Goal: Task Accomplishment & Management: Use online tool/utility

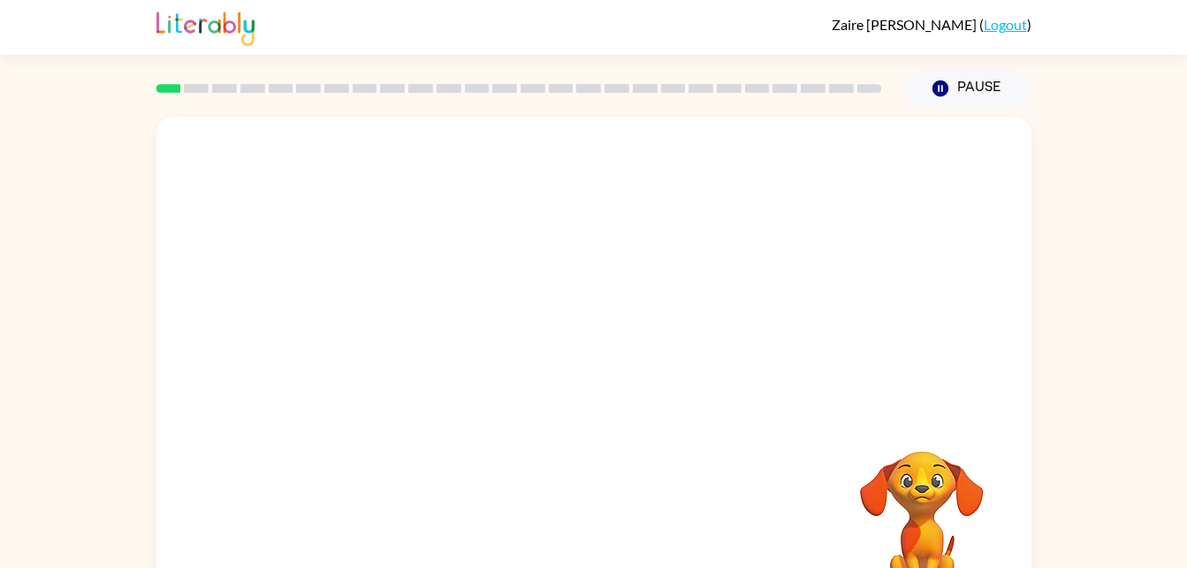
scroll to position [54, 0]
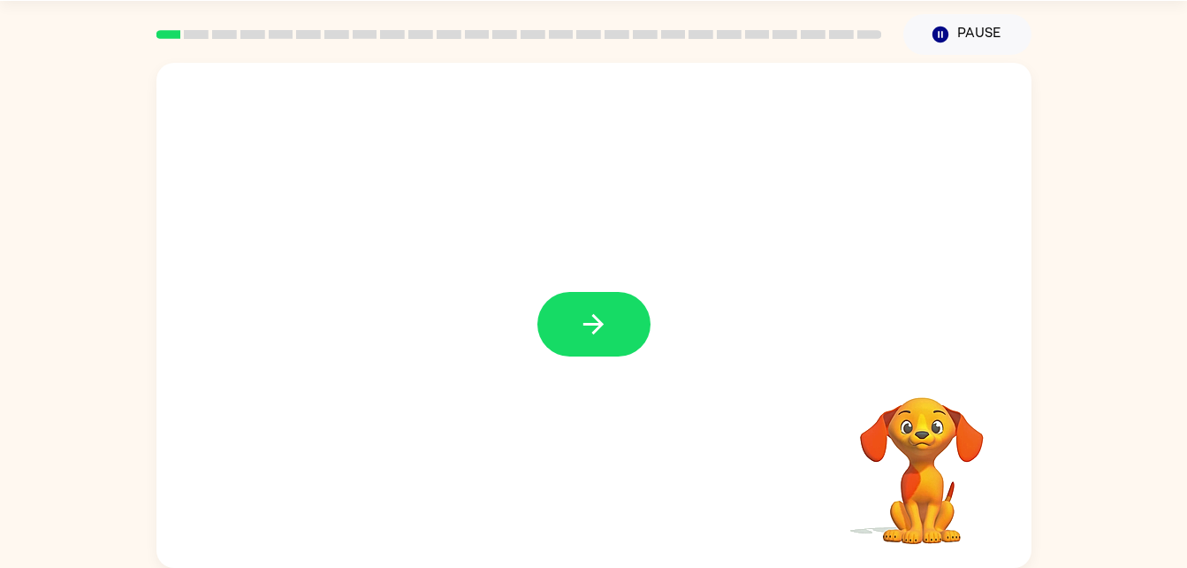
click at [595, 367] on div at bounding box center [593, 315] width 875 height 505
click at [583, 313] on icon "button" at bounding box center [593, 324] width 31 height 31
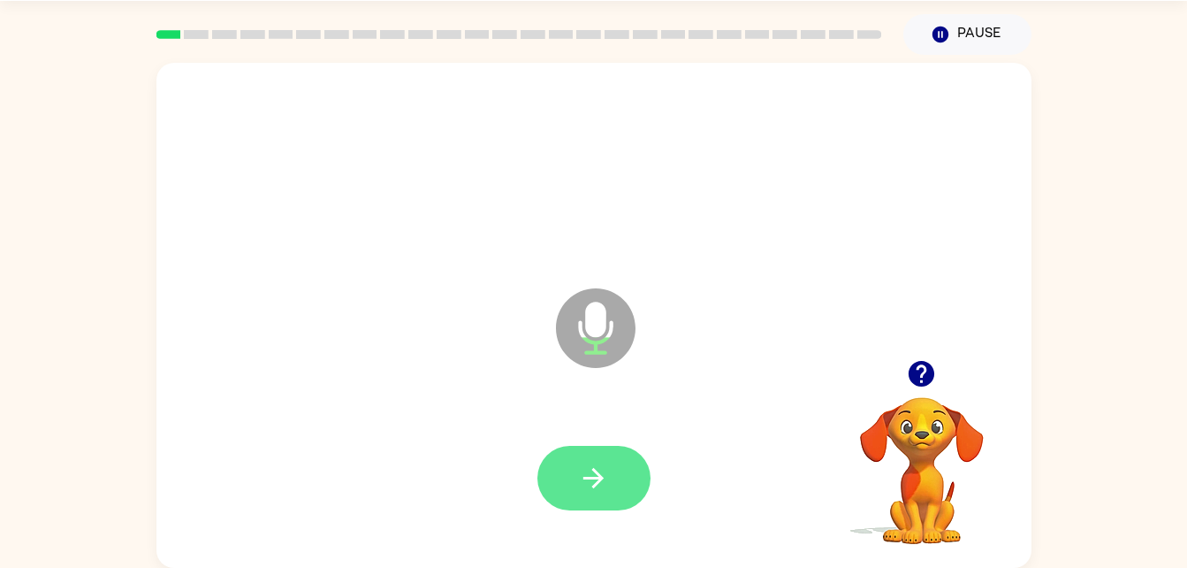
click at [596, 468] on icon "button" at bounding box center [593, 477] width 31 height 31
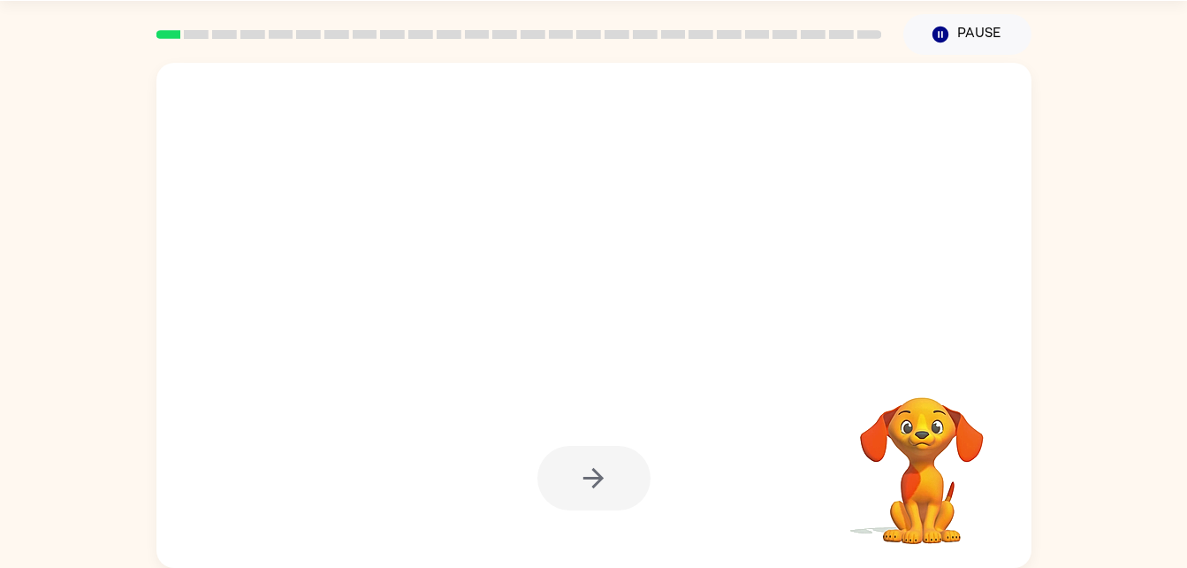
click at [588, 498] on div at bounding box center [594, 478] width 113 height 65
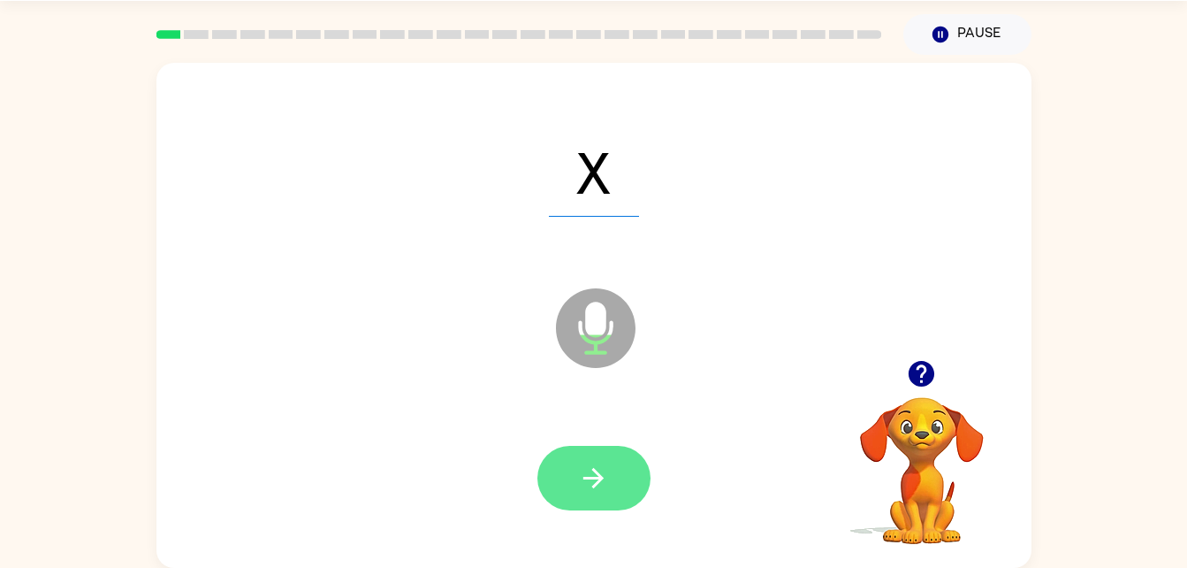
click at [576, 463] on button "button" at bounding box center [594, 478] width 113 height 65
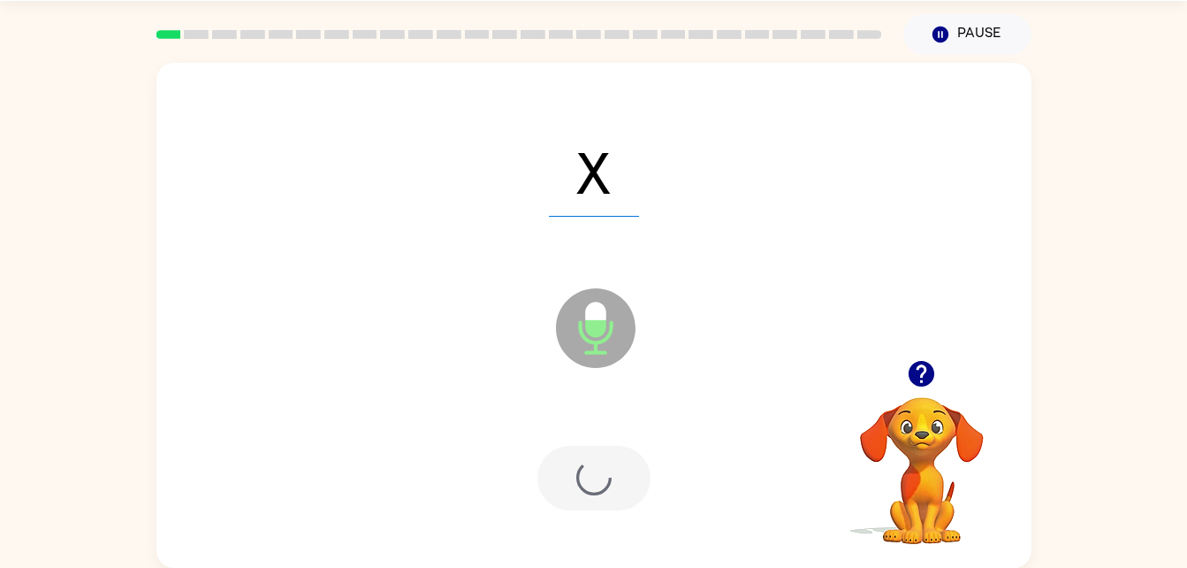
click at [580, 486] on div at bounding box center [594, 478] width 113 height 65
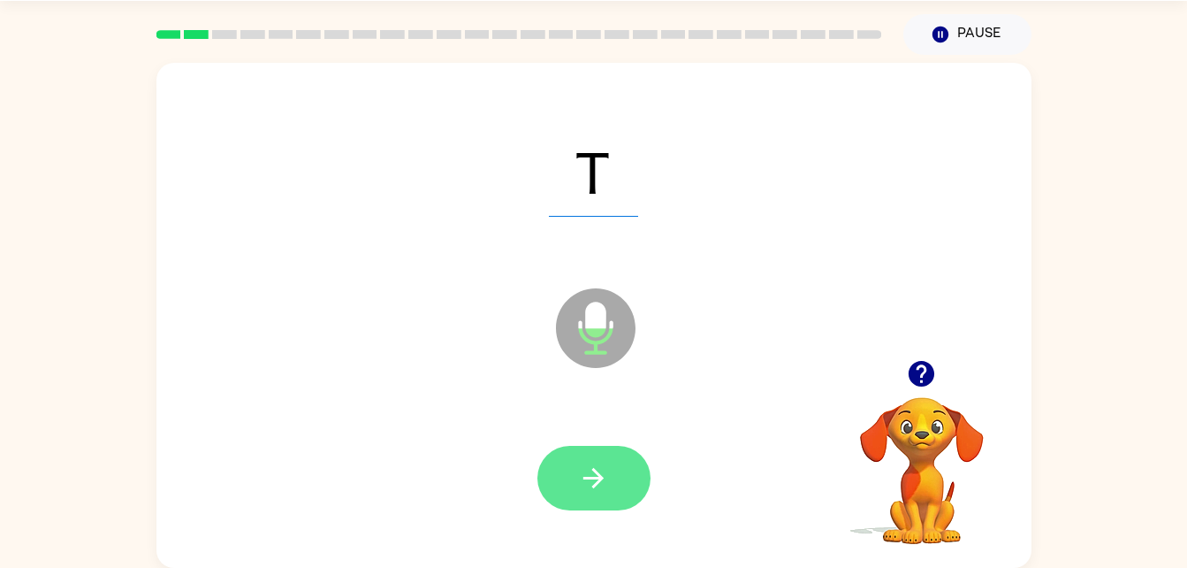
click at [588, 487] on icon "button" at bounding box center [593, 477] width 31 height 31
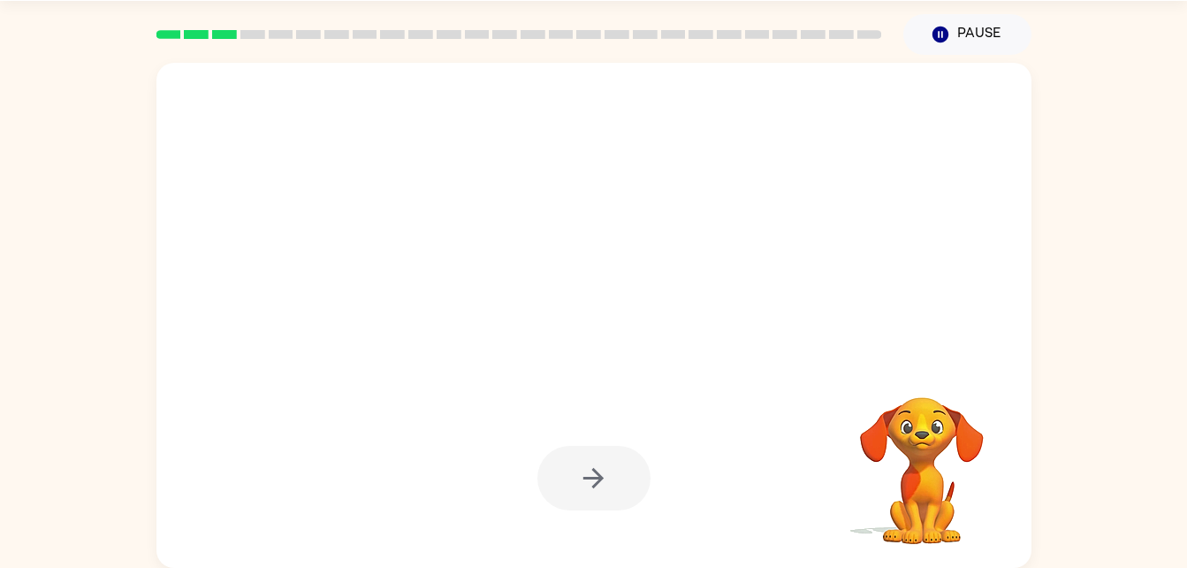
click at [577, 489] on div at bounding box center [594, 478] width 113 height 65
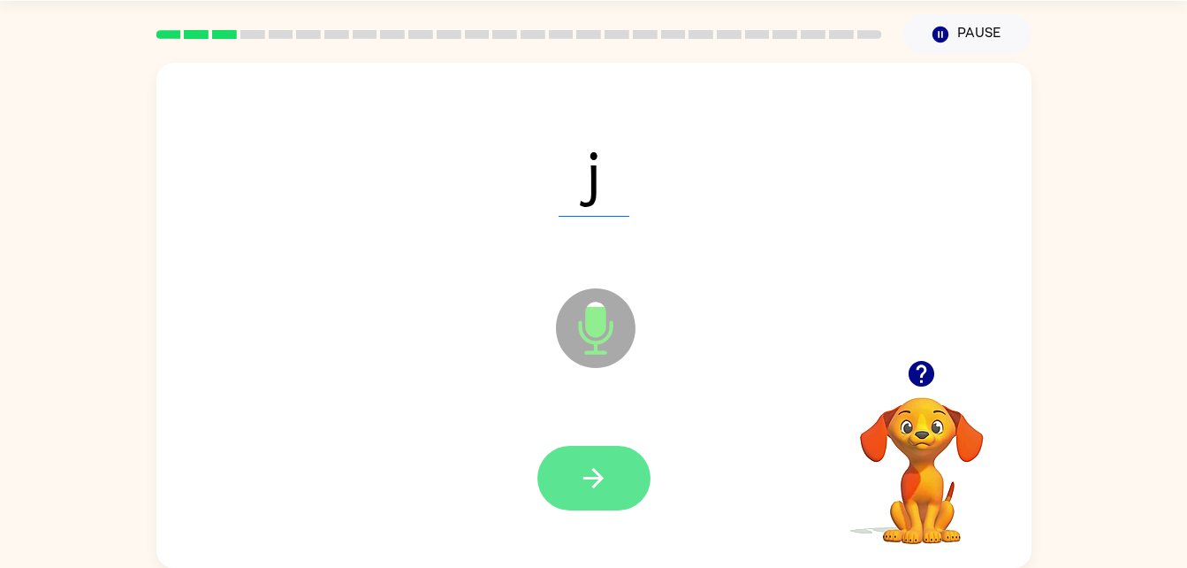
click at [578, 502] on button "button" at bounding box center [594, 478] width 113 height 65
click at [570, 495] on button "button" at bounding box center [594, 478] width 113 height 65
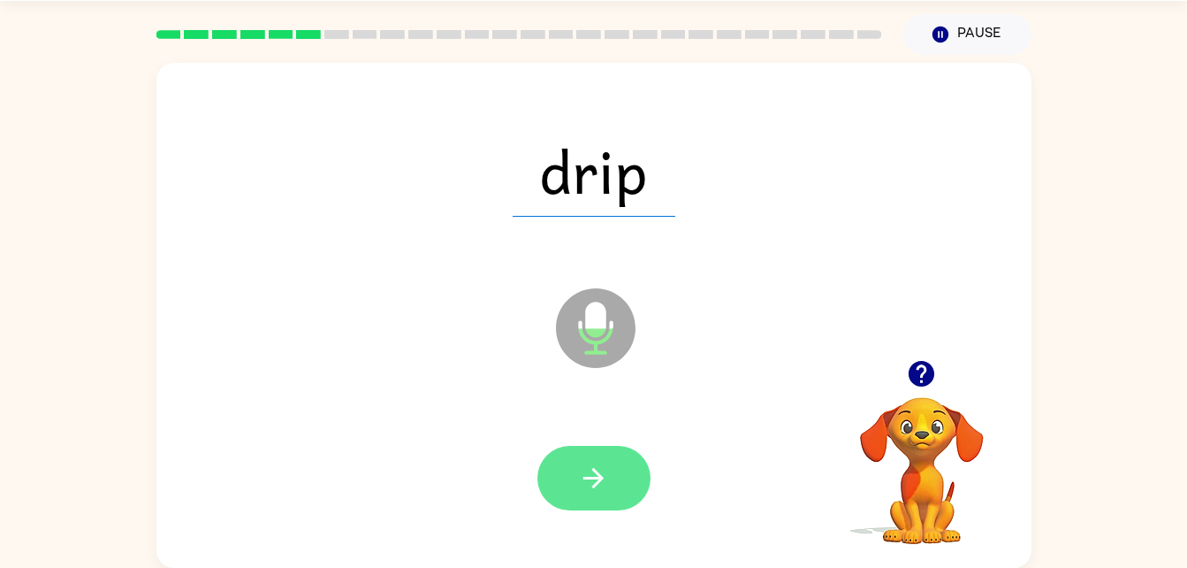
click at [612, 485] on button "button" at bounding box center [594, 478] width 113 height 65
click at [585, 475] on icon "button" at bounding box center [593, 477] width 31 height 31
click at [569, 477] on button "button" at bounding box center [594, 478] width 113 height 65
